Goal: Transaction & Acquisition: Purchase product/service

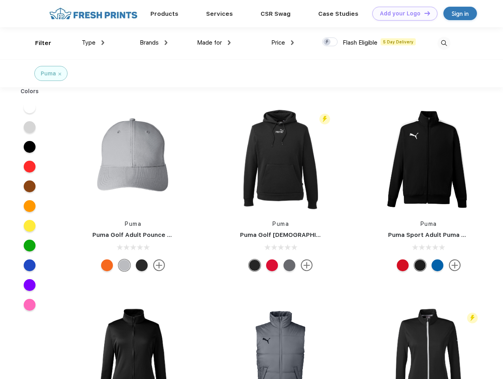
click at [402, 13] on link "Add your Logo Design Tool" at bounding box center [404, 14] width 65 height 14
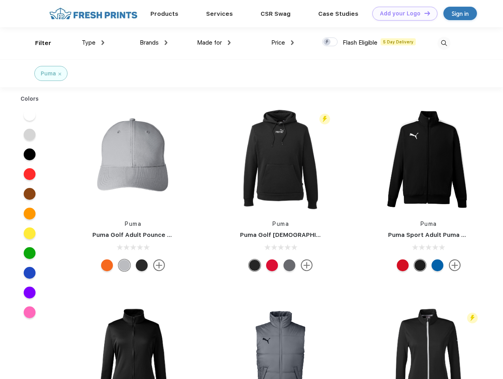
click at [0, 0] on div "Design Tool" at bounding box center [0, 0] width 0 height 0
click at [423, 13] on link "Add your Logo Design Tool" at bounding box center [404, 14] width 65 height 14
click at [38, 43] on div "Filter" at bounding box center [43, 43] width 16 height 9
click at [93, 43] on span "Type" at bounding box center [89, 42] width 14 height 7
click at [153, 43] on span "Brands" at bounding box center [149, 42] width 19 height 7
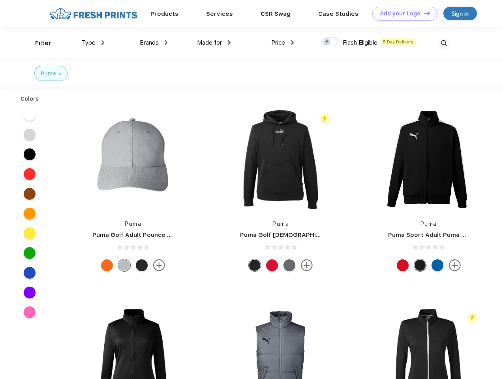
click at [214, 43] on span "Made for" at bounding box center [209, 42] width 25 height 7
click at [282, 43] on span "Price" at bounding box center [278, 42] width 14 height 7
click at [330, 42] on div at bounding box center [329, 41] width 15 height 9
click at [327, 42] on input "checkbox" at bounding box center [324, 39] width 5 height 5
checkbox input "true"
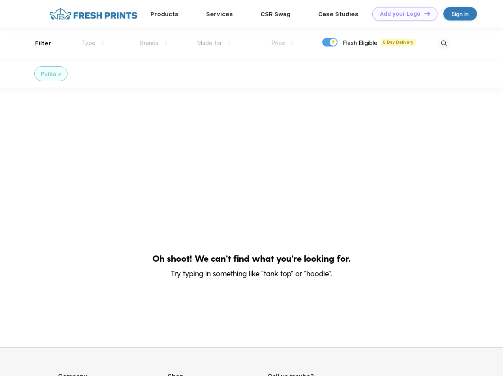
click at [443, 43] on img at bounding box center [443, 43] width 13 height 13
